Goal: Navigation & Orientation: Find specific page/section

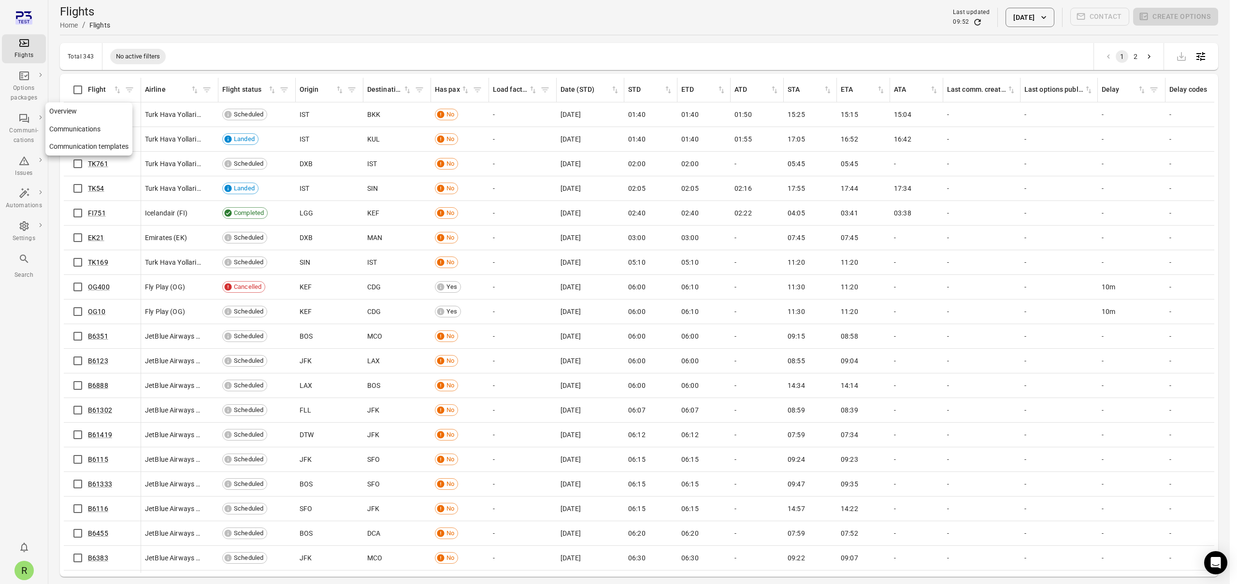
click at [19, 124] on div "Communi-cations" at bounding box center [24, 129] width 36 height 33
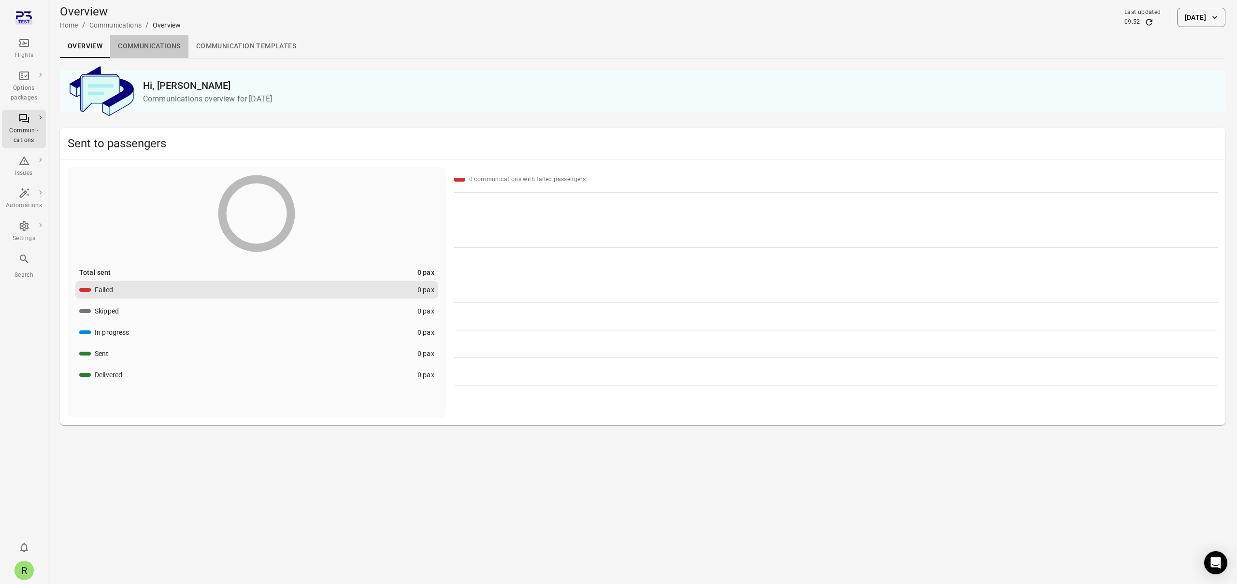
click at [177, 50] on link "Communications" at bounding box center [149, 46] width 78 height 23
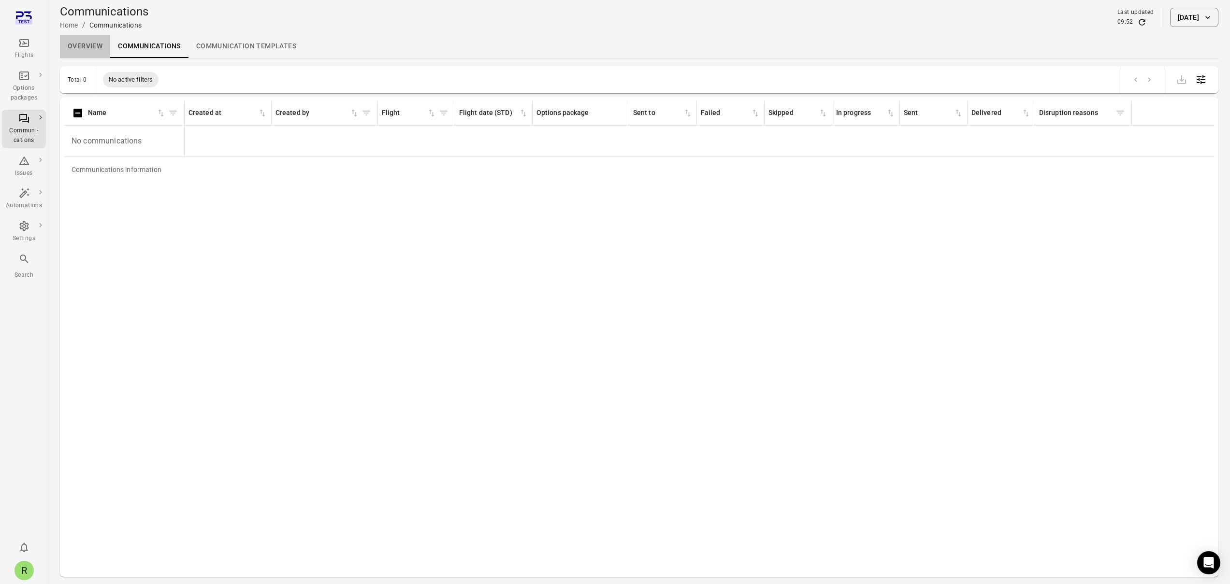
click at [90, 53] on link "Overview" at bounding box center [85, 46] width 50 height 23
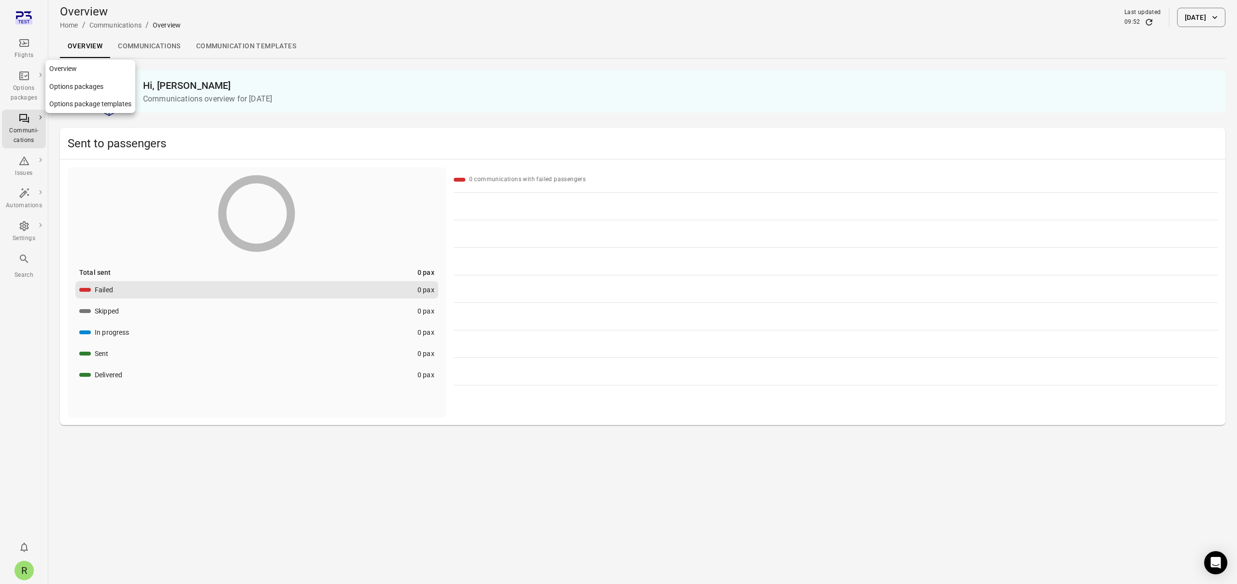
click at [25, 53] on div "Flights" at bounding box center [24, 56] width 36 height 10
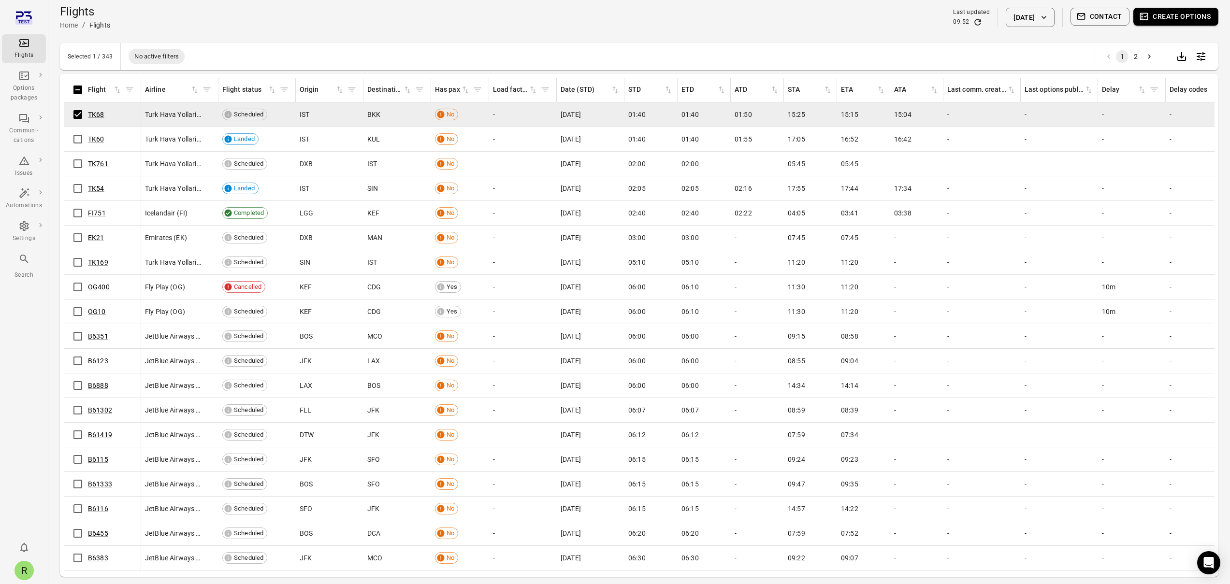
click at [1117, 17] on button "Contact" at bounding box center [1100, 17] width 59 height 18
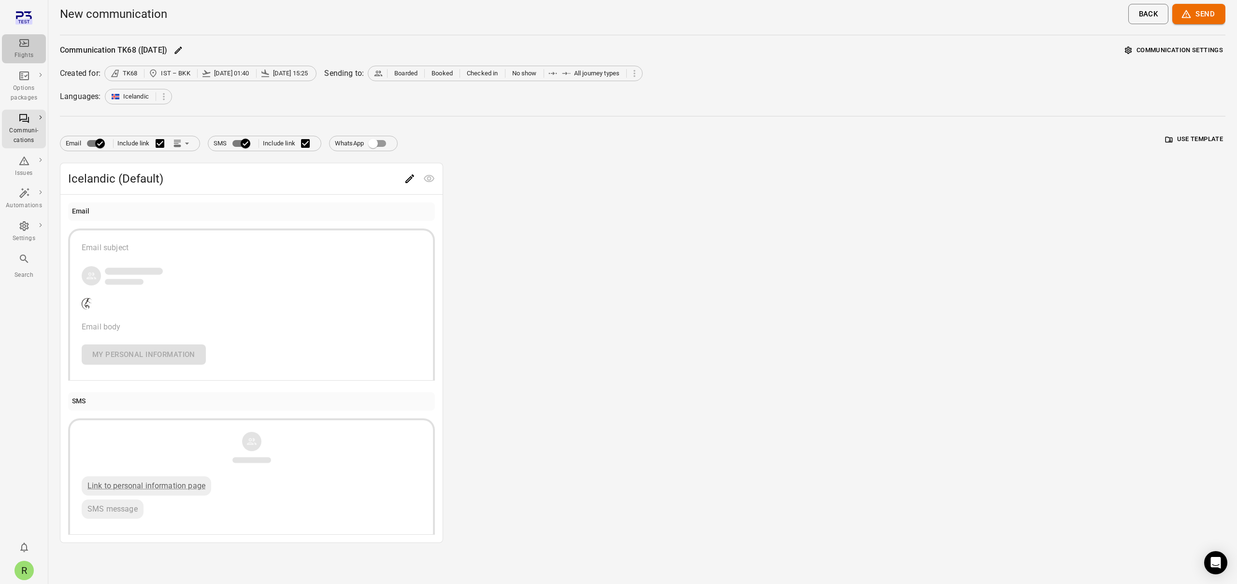
click at [25, 54] on div "Flights" at bounding box center [24, 56] width 36 height 10
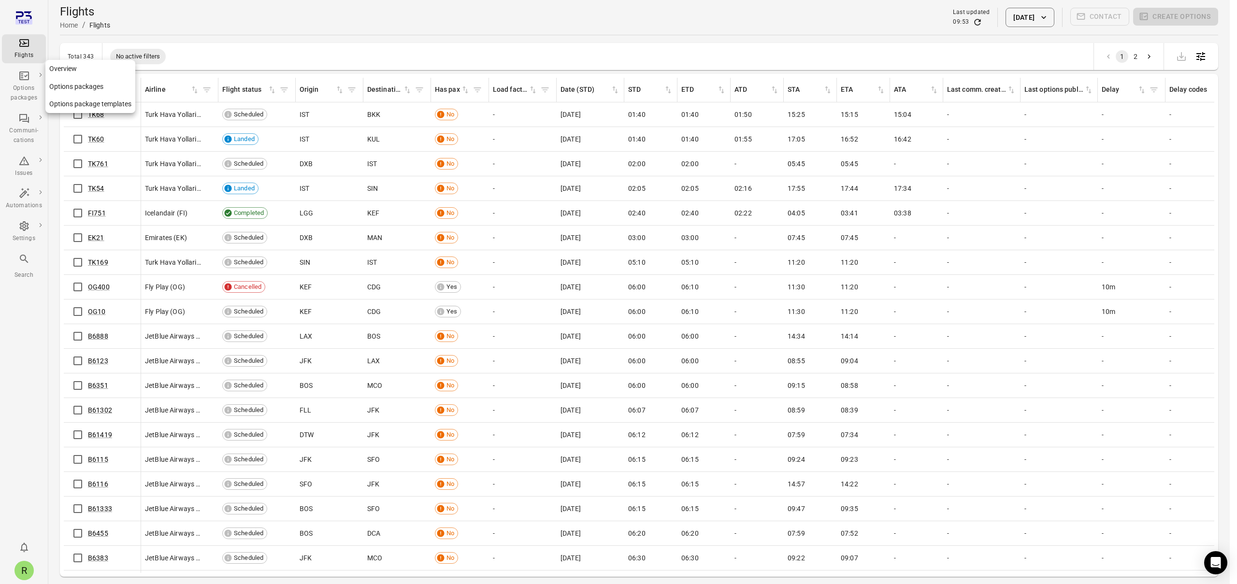
click at [22, 79] on icon "Main navigation" at bounding box center [24, 76] width 10 height 9
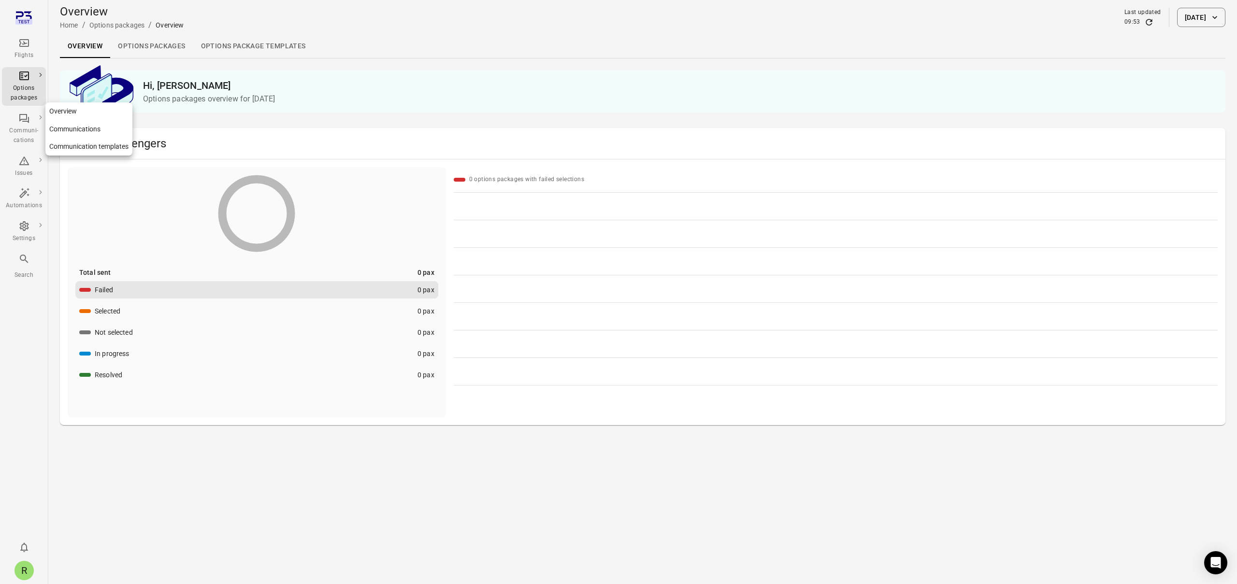
click at [27, 142] on div "Communi-cations" at bounding box center [24, 135] width 36 height 19
click at [133, 43] on link "Communications" at bounding box center [149, 46] width 78 height 23
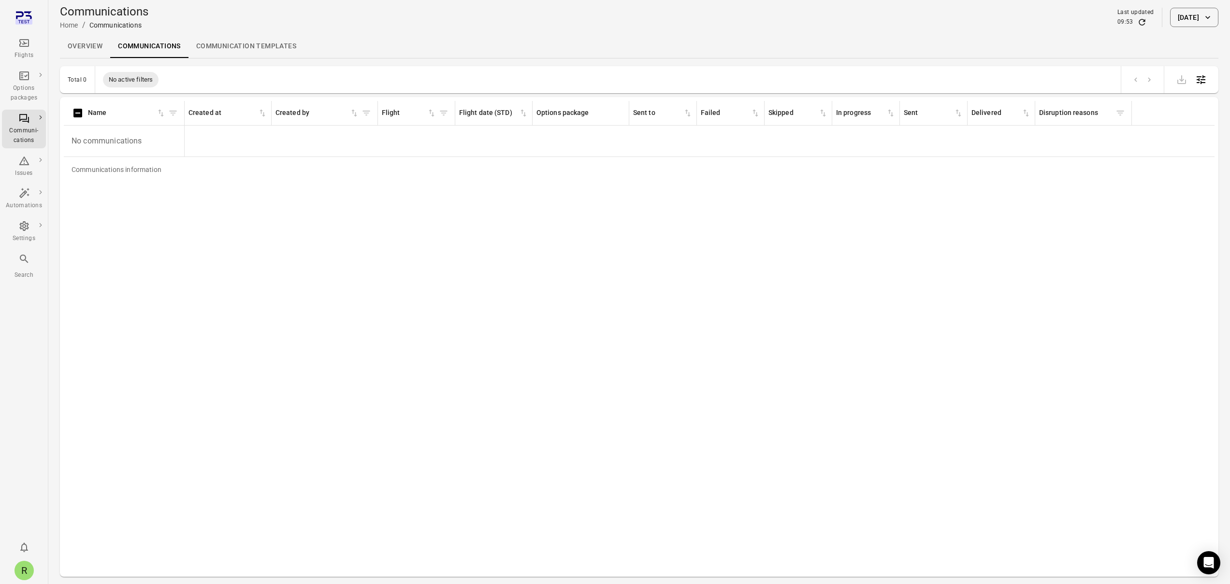
click at [1172, 28] on div "Communications Home / Communications Last updated 09:53 [DATE]" at bounding box center [639, 17] width 1159 height 27
click at [1172, 22] on button "[DATE]" at bounding box center [1194, 17] width 48 height 19
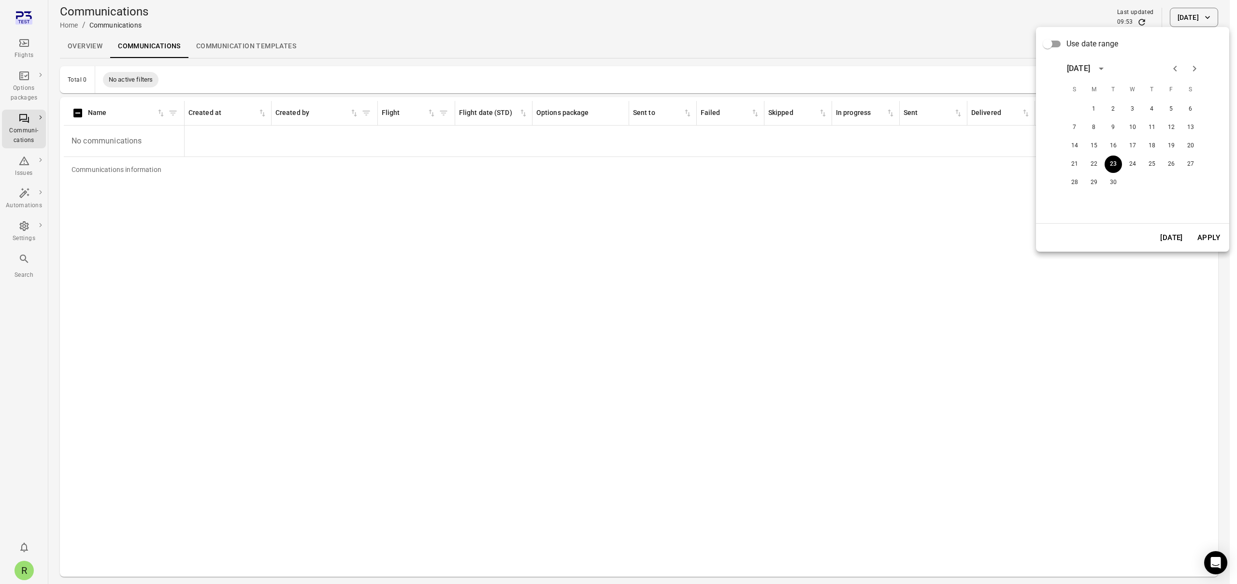
click at [995, 21] on div at bounding box center [618, 292] width 1237 height 584
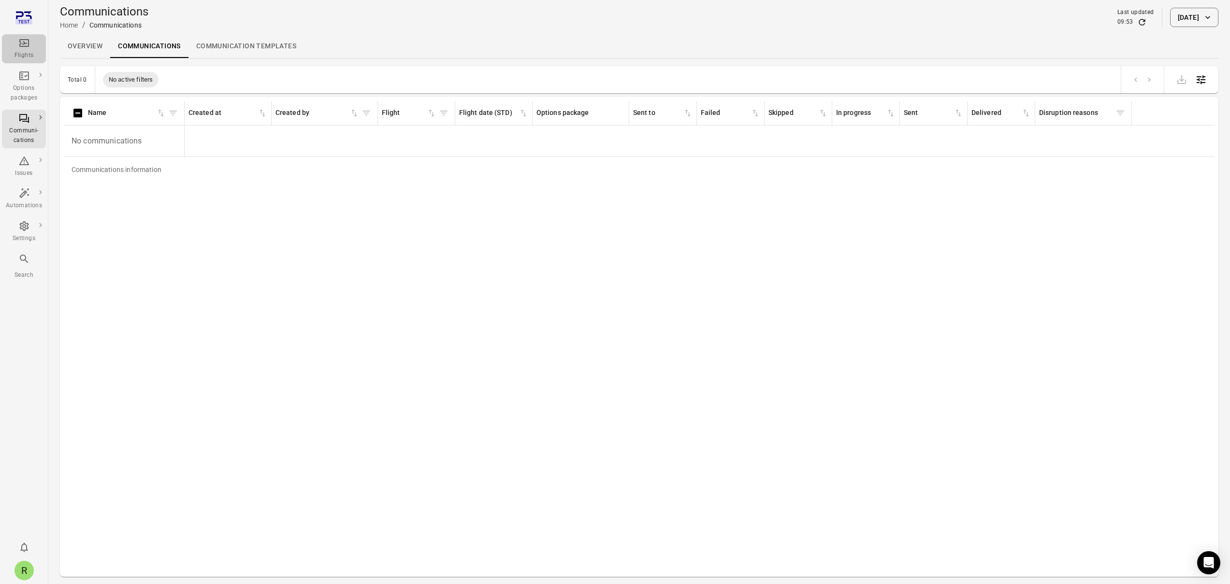
click at [28, 47] on icon "Main navigation" at bounding box center [24, 43] width 12 height 12
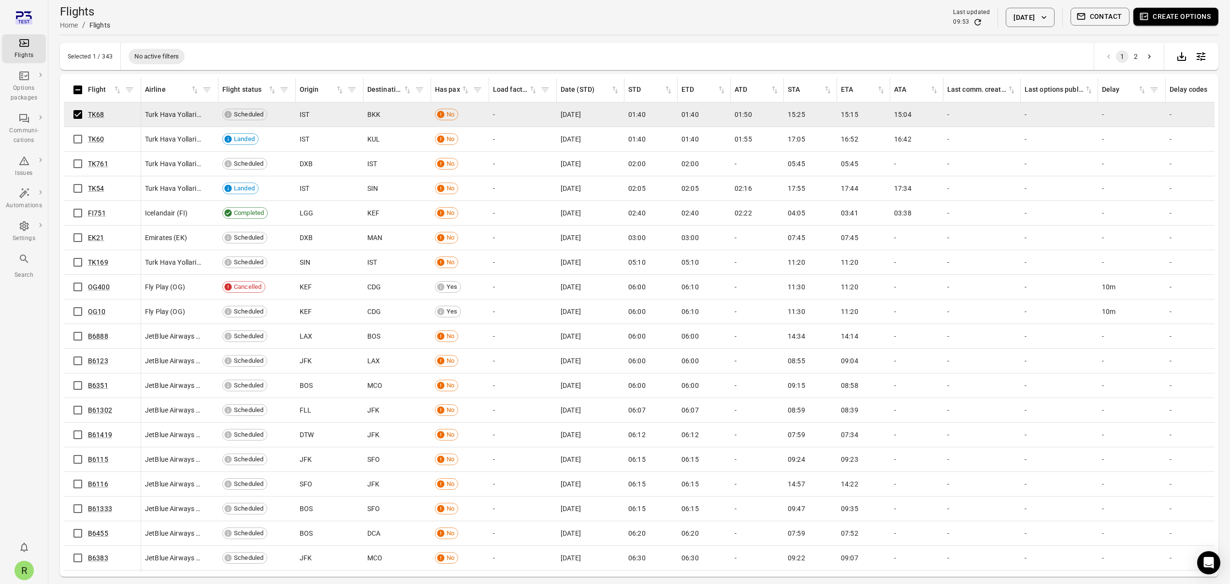
click at [1096, 17] on button "Contact" at bounding box center [1100, 17] width 59 height 18
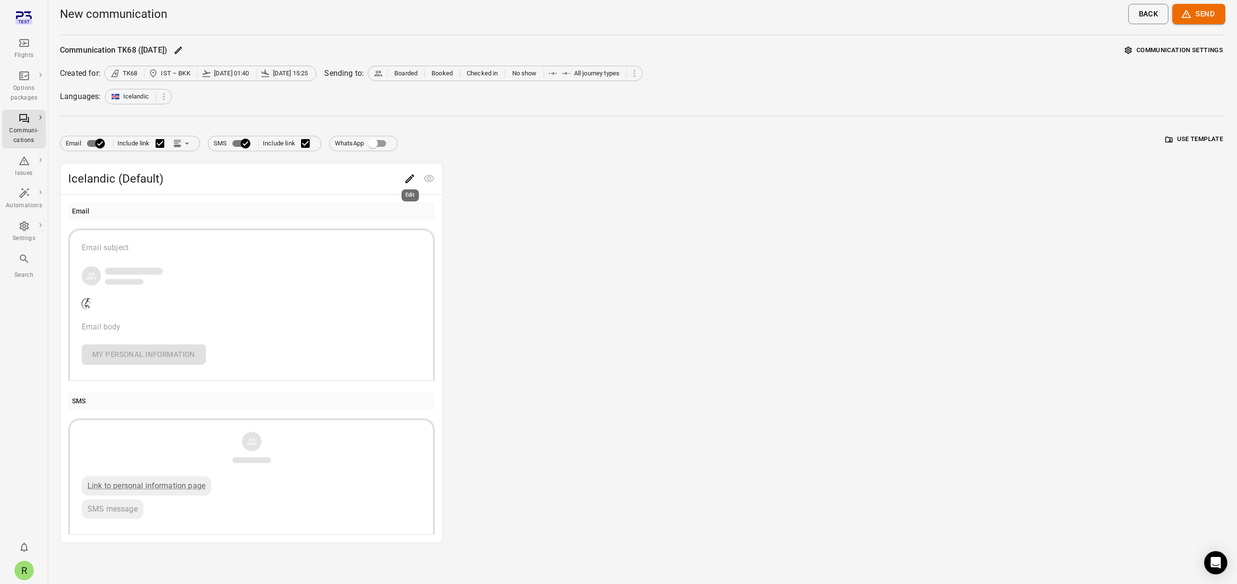
click at [411, 182] on icon "Edit" at bounding box center [410, 179] width 12 height 12
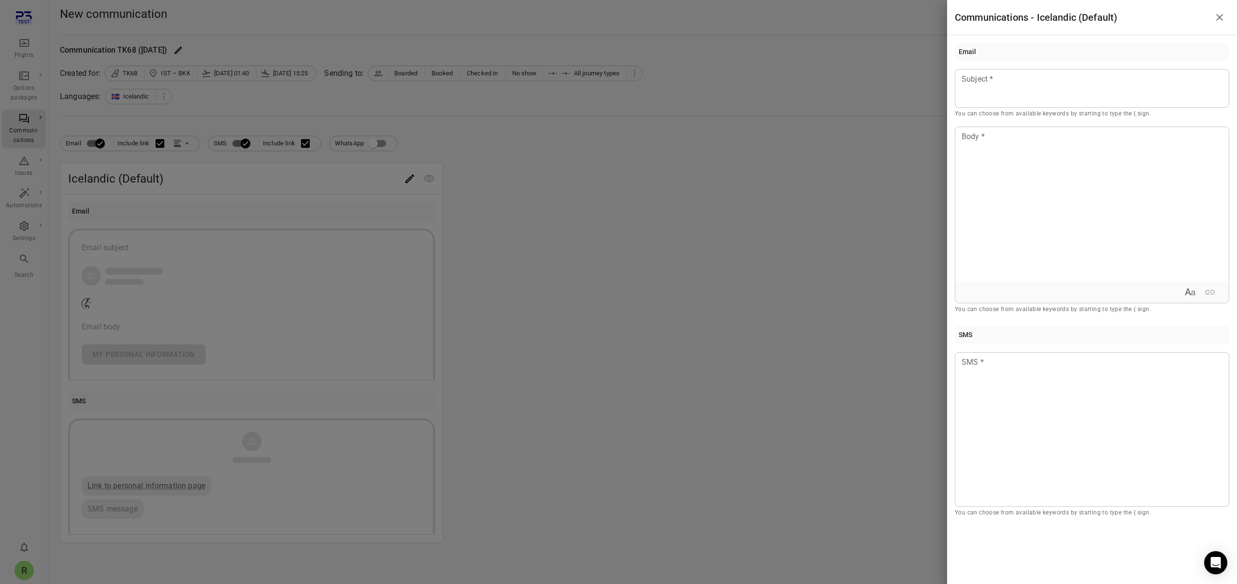
click at [700, 274] on div at bounding box center [618, 292] width 1237 height 584
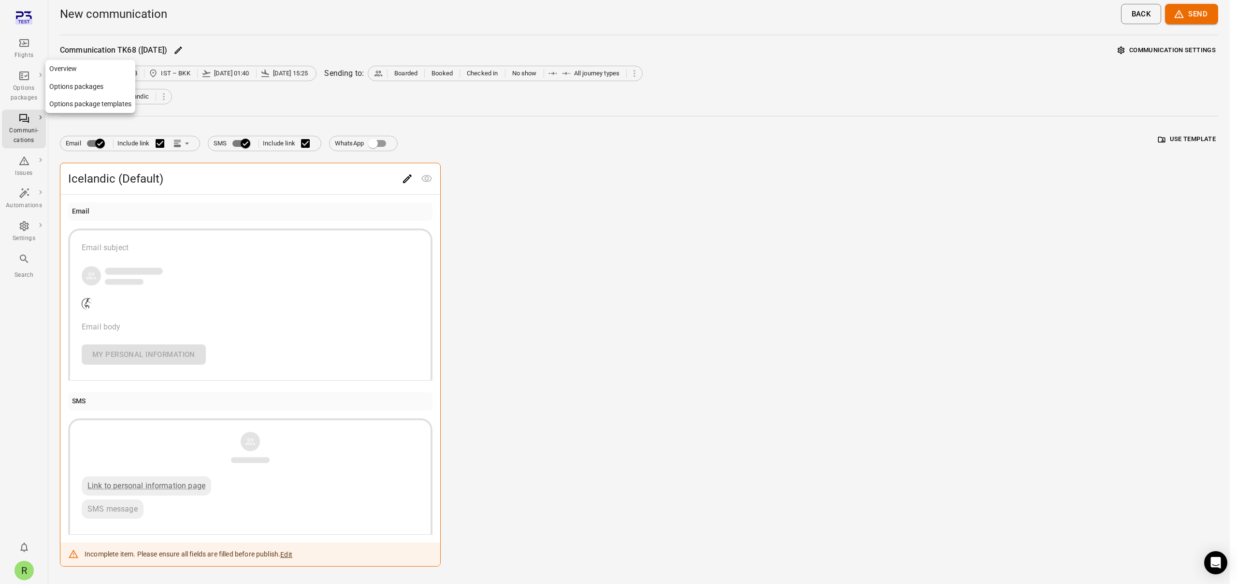
click at [26, 86] on div "Options packages" at bounding box center [24, 93] width 36 height 19
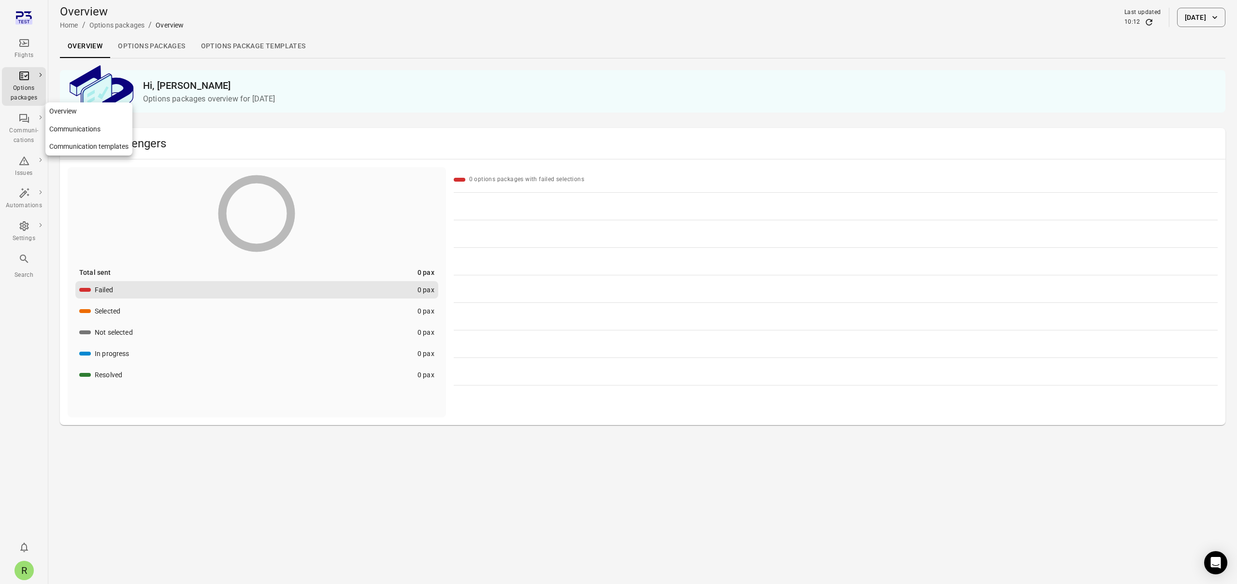
click at [21, 129] on div "Communi-cations" at bounding box center [24, 135] width 36 height 19
click at [65, 129] on link "Communications" at bounding box center [88, 129] width 87 height 18
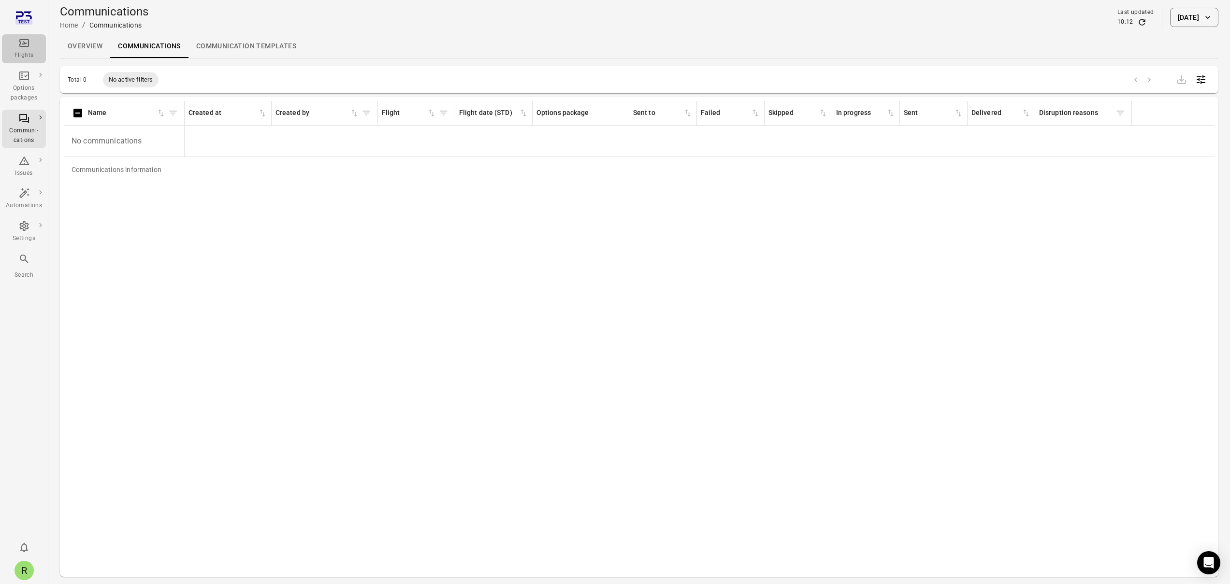
click at [27, 49] on div "Flights" at bounding box center [24, 48] width 36 height 23
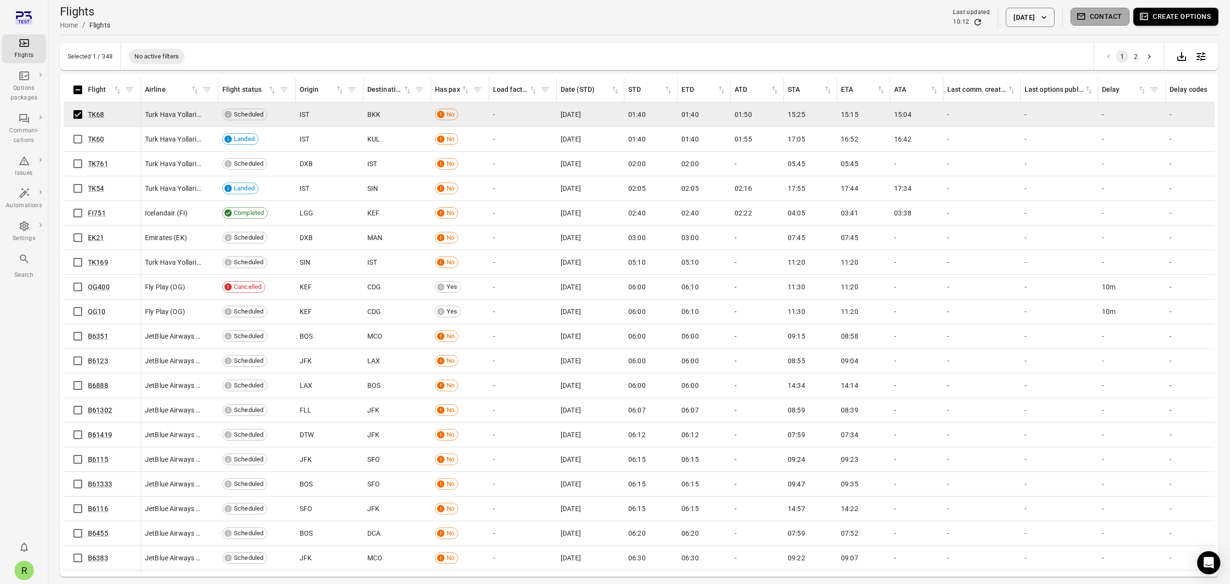
click at [1122, 19] on button "Contact" at bounding box center [1100, 17] width 59 height 18
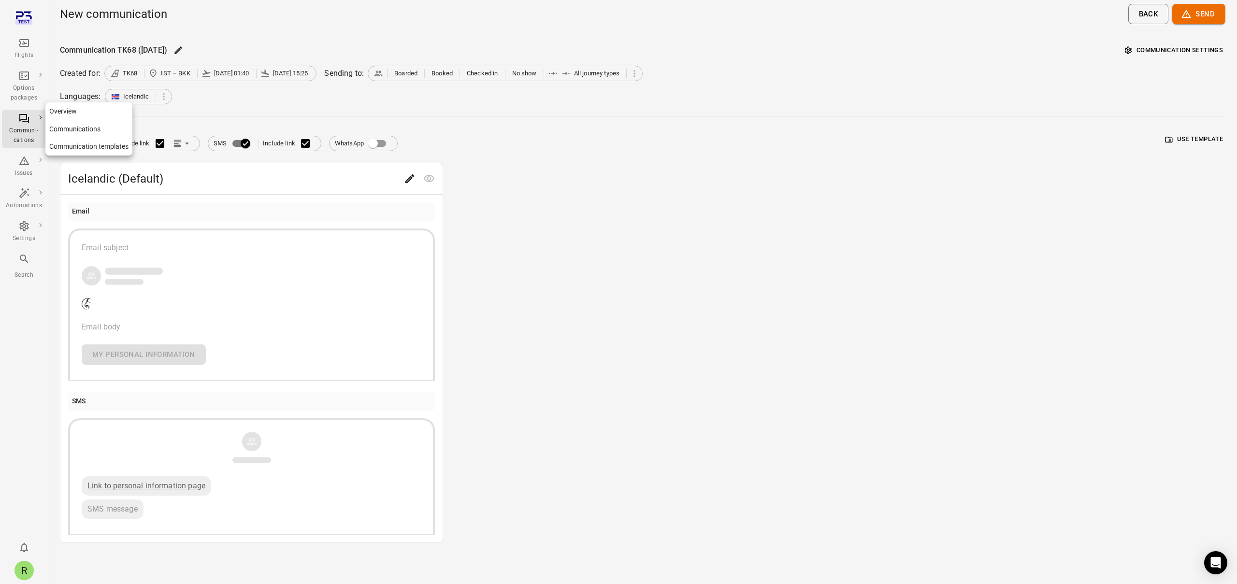
click at [32, 128] on div "Communi-cations" at bounding box center [24, 135] width 36 height 19
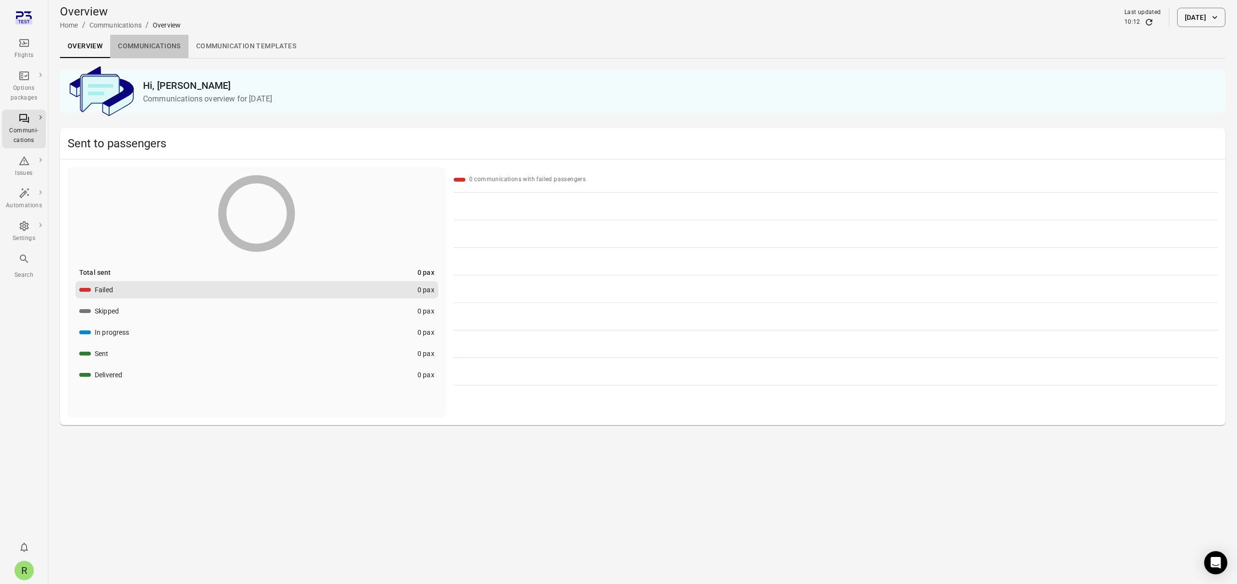
click at [152, 44] on link "Communications" at bounding box center [149, 46] width 78 height 23
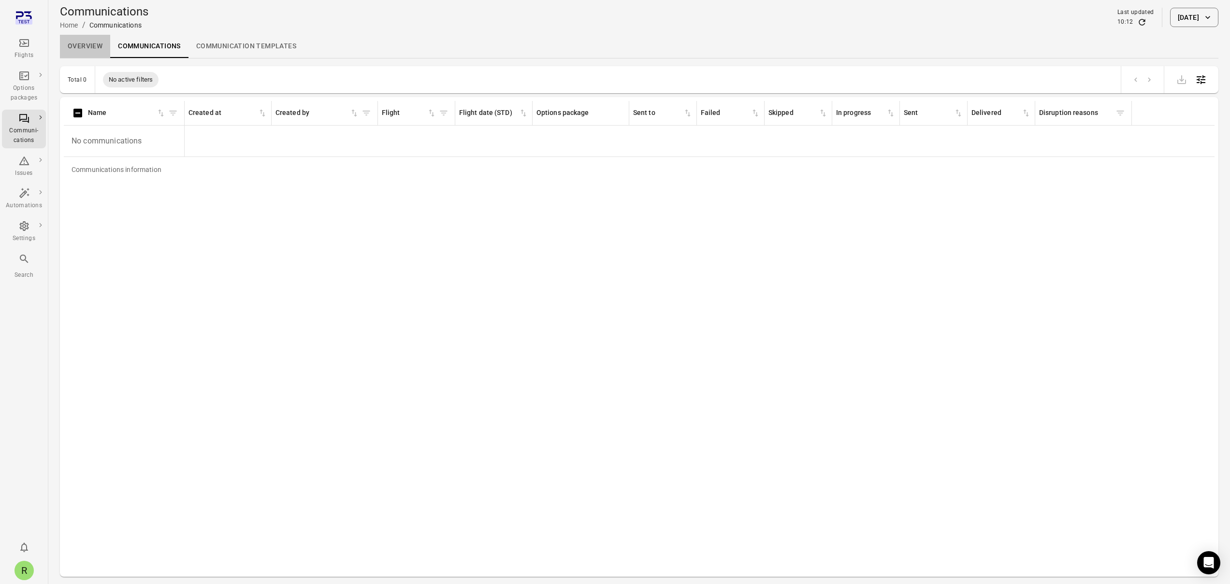
click at [79, 48] on link "Overview" at bounding box center [85, 46] width 50 height 23
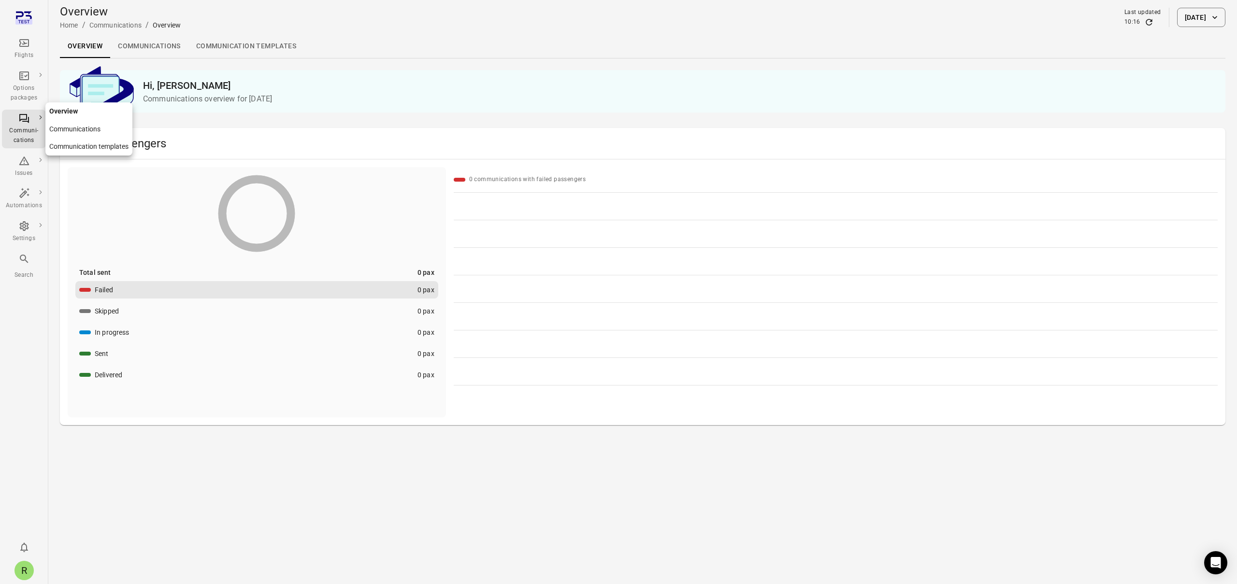
click at [29, 134] on div "Communi-cations" at bounding box center [24, 135] width 36 height 19
click at [236, 45] on link "Communication templates" at bounding box center [247, 46] width 116 height 23
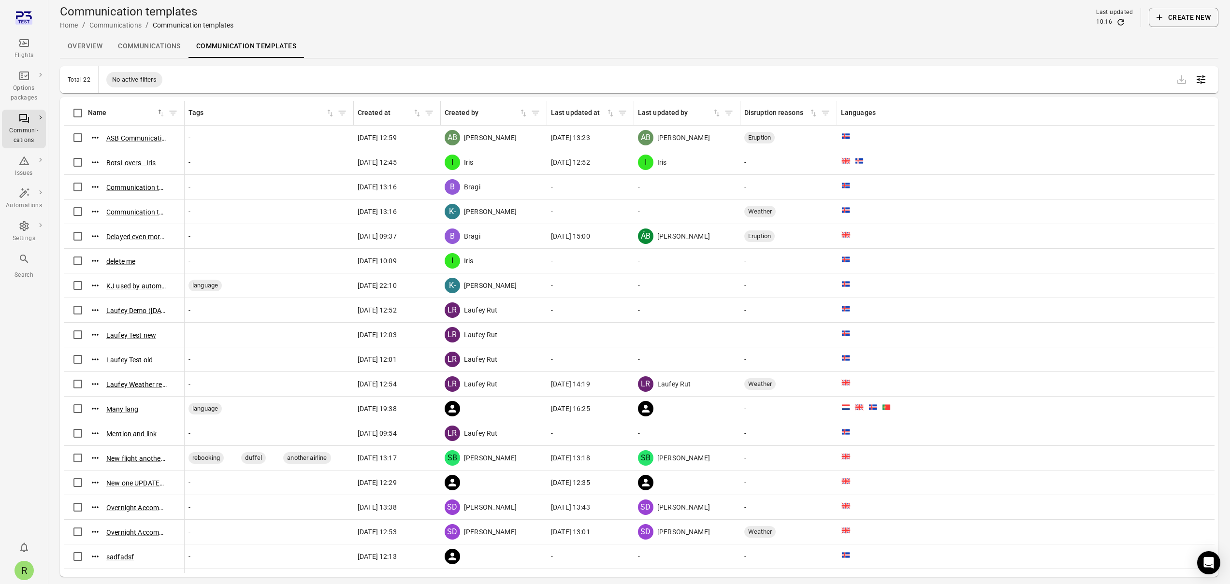
click at [167, 46] on link "Communications" at bounding box center [149, 46] width 78 height 23
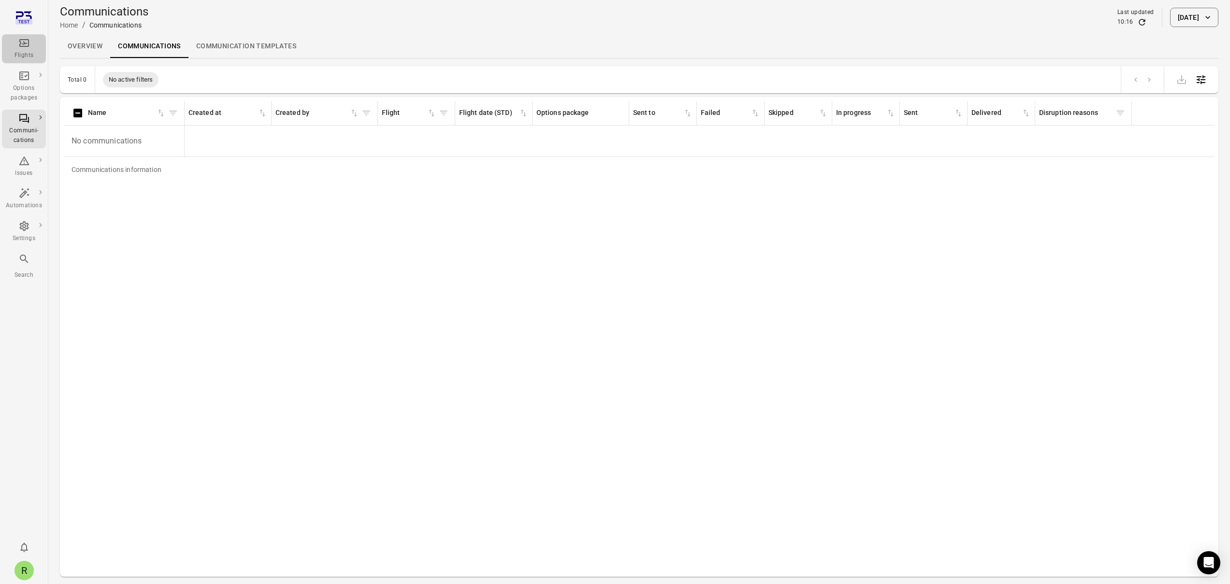
click at [26, 47] on icon "Main navigation" at bounding box center [24, 43] width 12 height 12
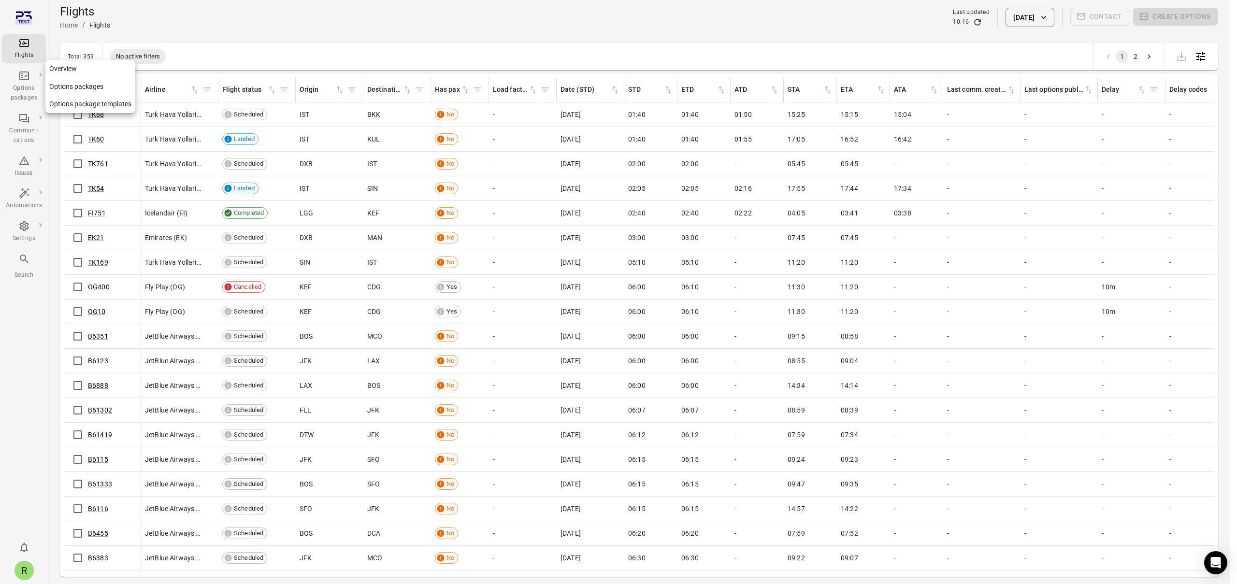
click at [23, 78] on icon "Main navigation" at bounding box center [24, 76] width 12 height 12
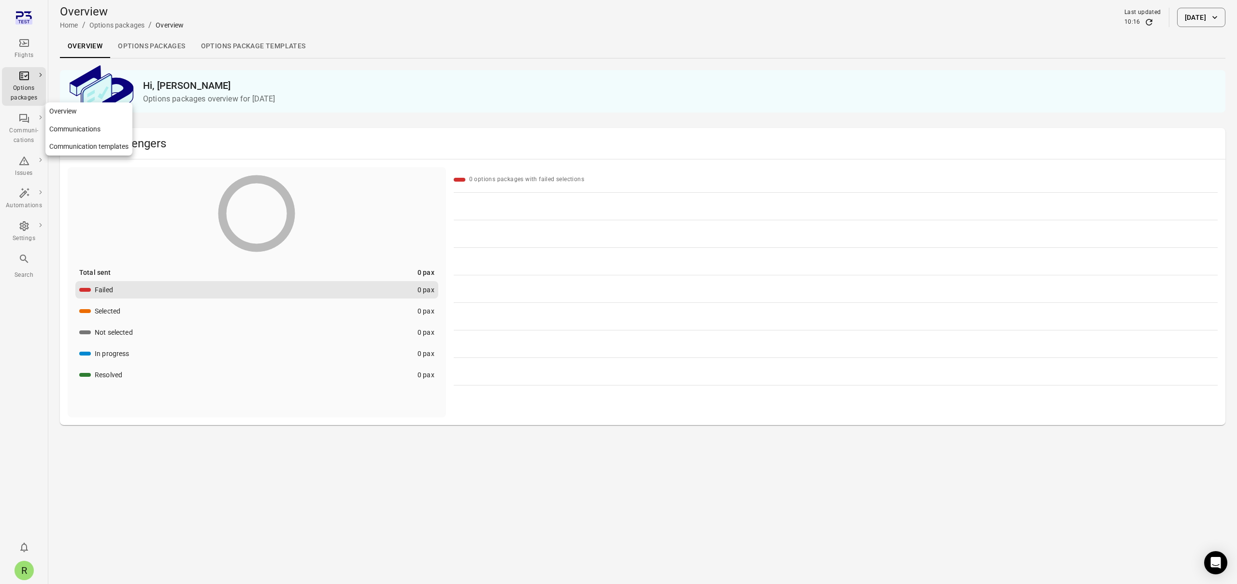
click at [33, 131] on div "Communi-cations" at bounding box center [24, 135] width 36 height 19
click at [22, 169] on div "Issues" at bounding box center [24, 174] width 36 height 10
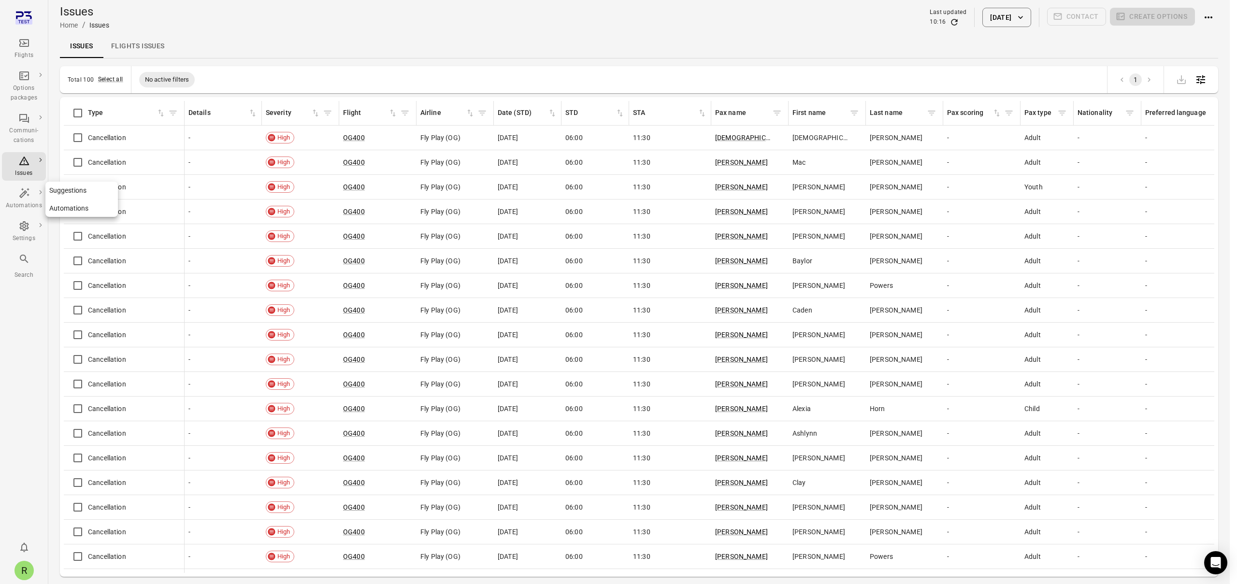
click at [28, 204] on div "Automations" at bounding box center [24, 206] width 36 height 10
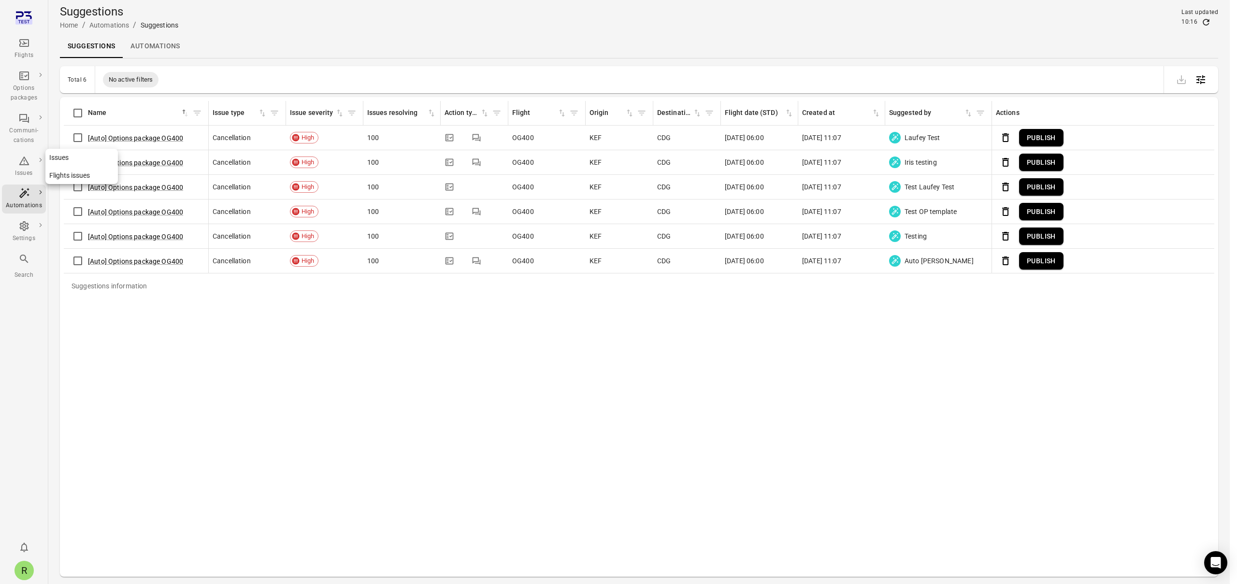
click at [27, 159] on icon "Main navigation" at bounding box center [24, 161] width 12 height 12
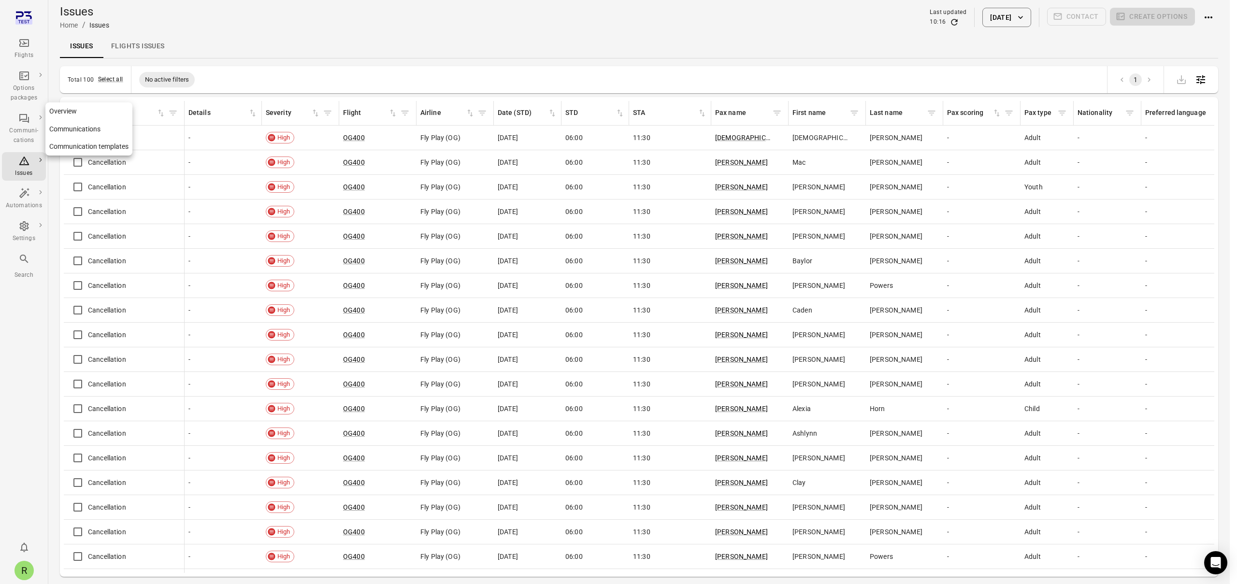
click at [26, 127] on div "Communi-cations" at bounding box center [24, 135] width 36 height 19
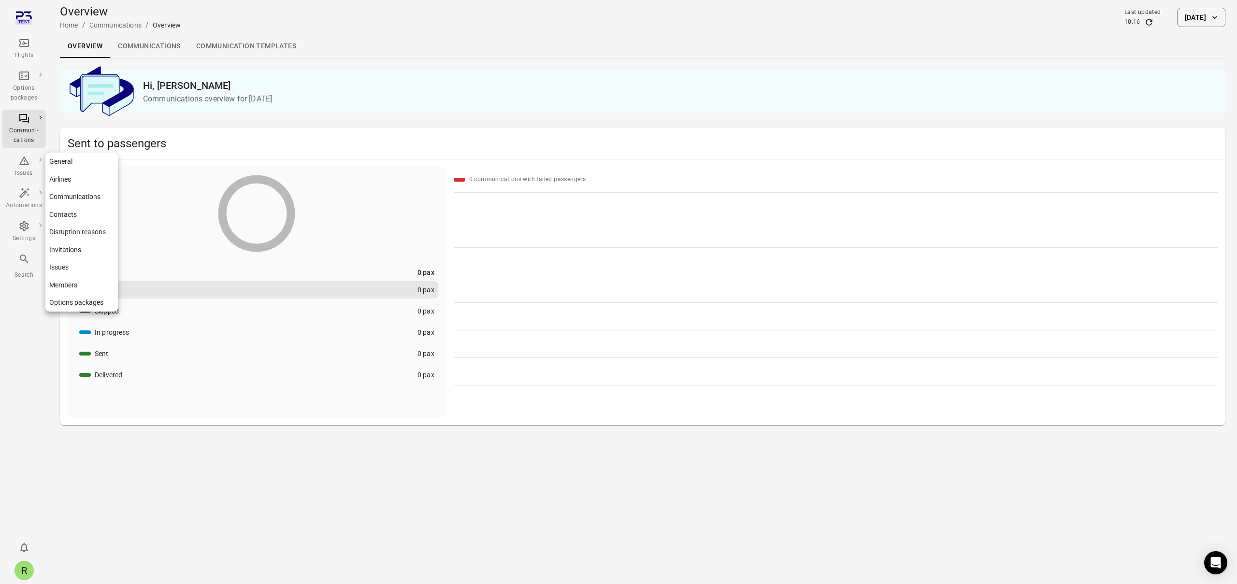
click at [62, 216] on link "Contacts" at bounding box center [81, 215] width 73 height 18
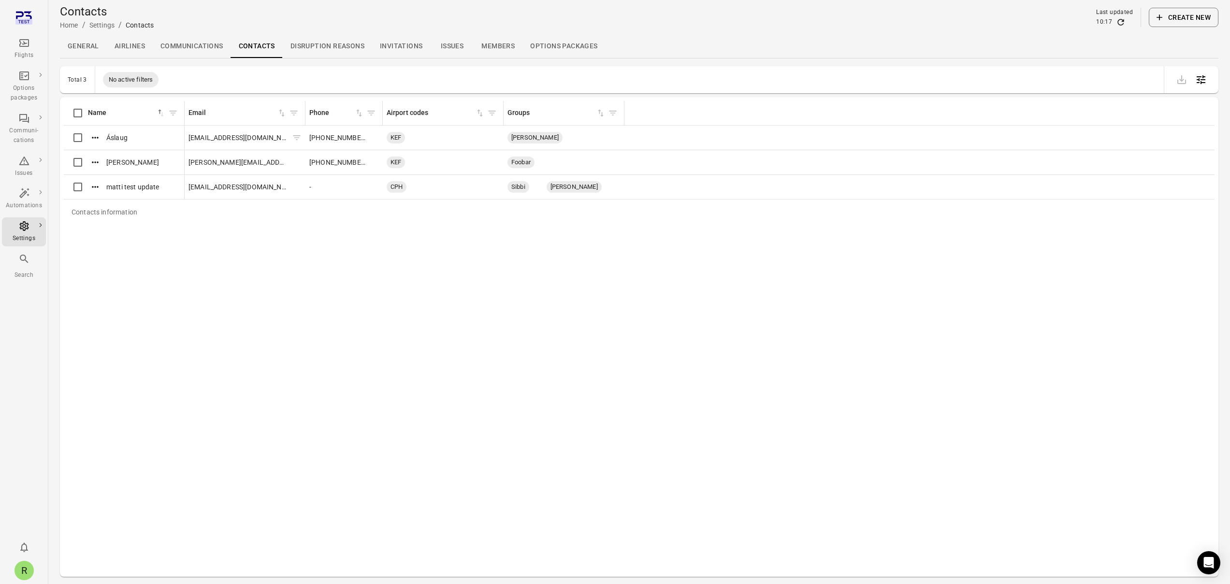
drag, startPoint x: 209, startPoint y: 140, endPoint x: 228, endPoint y: 140, distance: 18.4
click at [210, 140] on span "[EMAIL_ADDRESS][DOMAIN_NAME]" at bounding box center [239, 138] width 100 height 10
click at [242, 138] on span "[EMAIL_ADDRESS][DOMAIN_NAME]" at bounding box center [239, 138] width 100 height 10
click at [233, 140] on span "[EMAIL_ADDRESS][DOMAIN_NAME]" at bounding box center [239, 138] width 100 height 10
click at [26, 51] on div "Flights" at bounding box center [24, 56] width 36 height 10
